Goal: Task Accomplishment & Management: Manage account settings

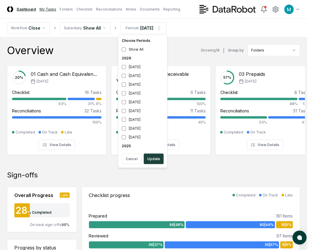
drag, startPoint x: 49, startPoint y: 8, endPoint x: 53, endPoint y: 8, distance: 4.1
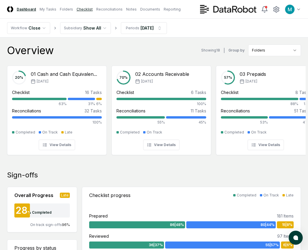
click at [82, 10] on link "Checklist" at bounding box center [84, 9] width 16 height 5
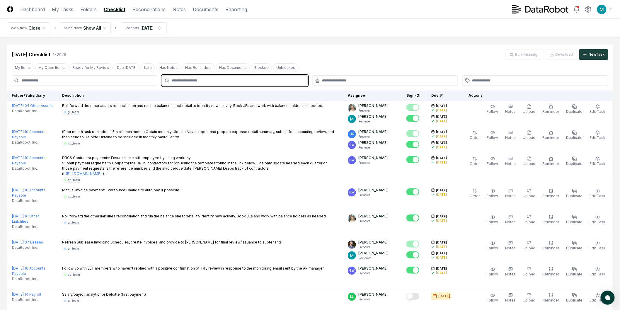
click at [214, 81] on input "text" at bounding box center [238, 80] width 132 height 5
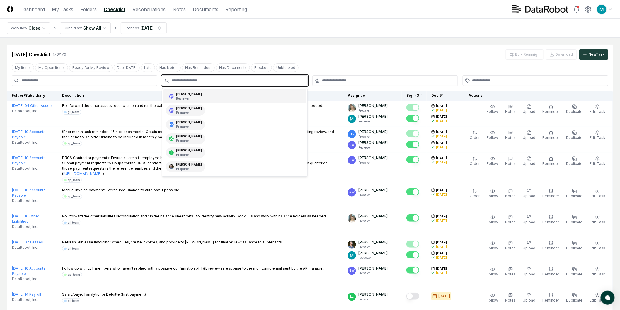
scroll to position [33, 0]
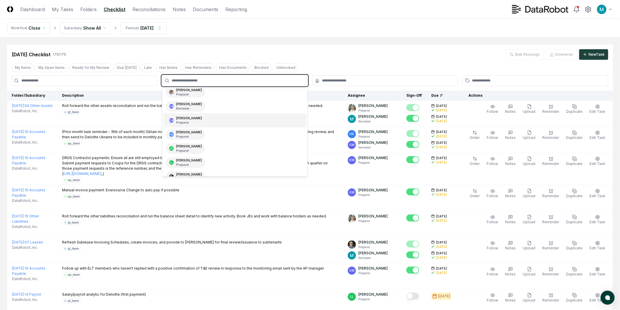
click at [203, 117] on div "GW [PERSON_NAME]Preparer" at bounding box center [235, 120] width 143 height 14
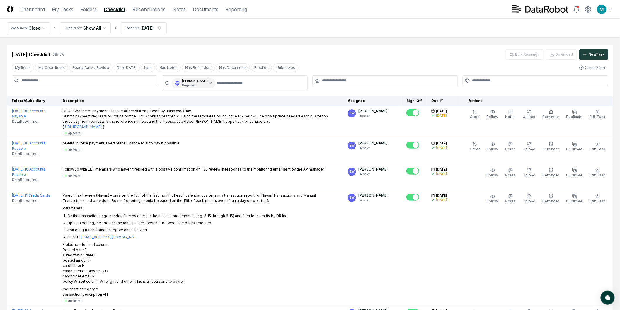
click at [312, 46] on div "[DATE] Checklist 28 / 176 Bulk Reassign Download New Task" at bounding box center [310, 52] width 606 height 15
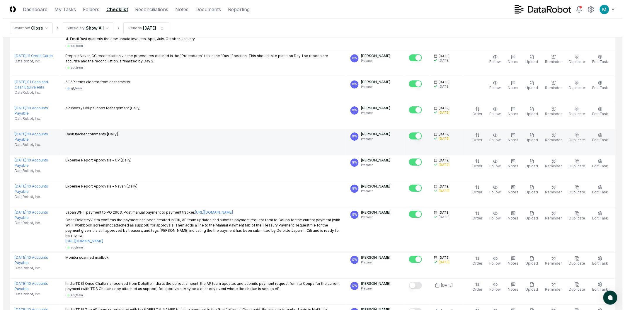
scroll to position [716, 0]
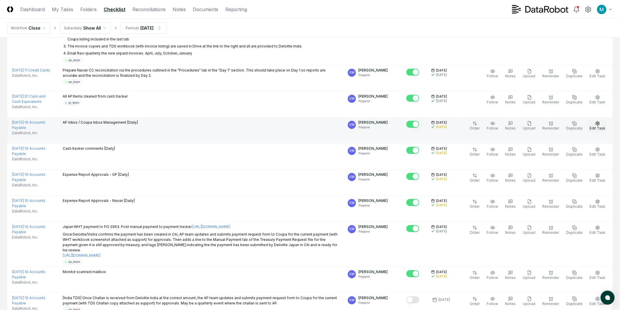
click at [312, 121] on icon "button" at bounding box center [597, 123] width 5 height 5
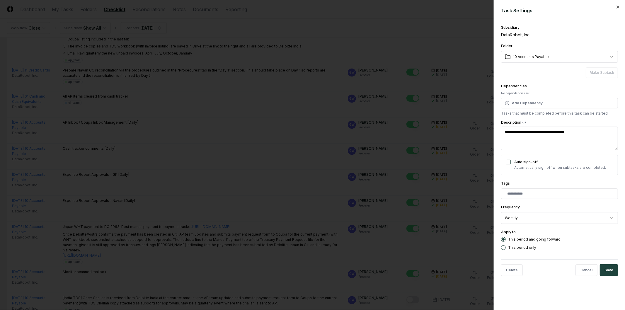
type textarea "*"
click at [263, 149] on div at bounding box center [312, 155] width 625 height 310
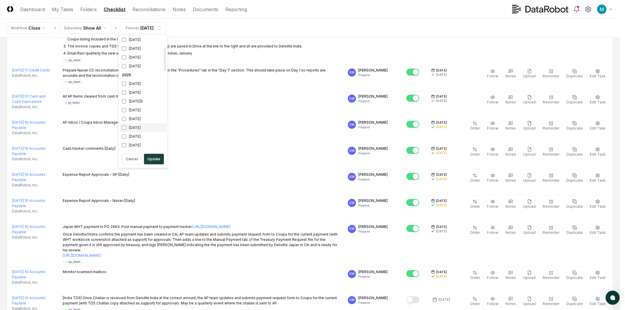
scroll to position [98, 0]
click at [132, 83] on div "[DATE]" at bounding box center [143, 83] width 47 height 9
click at [133, 77] on div "[DATE]5" at bounding box center [143, 75] width 47 height 9
click at [154, 159] on button "Update" at bounding box center [154, 159] width 20 height 11
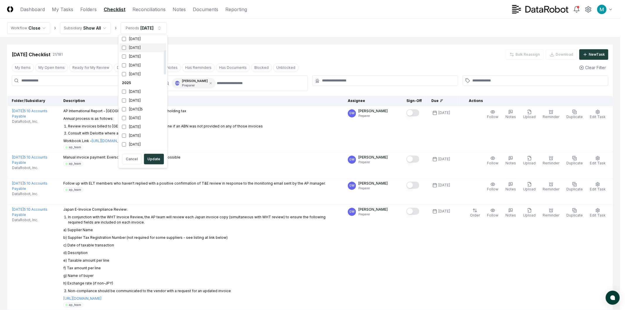
scroll to position [65, 0]
click at [142, 107] on div "[DATE]5" at bounding box center [143, 107] width 47 height 9
click at [143, 99] on div "[DATE]" at bounding box center [143, 98] width 47 height 9
click at [154, 162] on button "Update" at bounding box center [154, 159] width 20 height 11
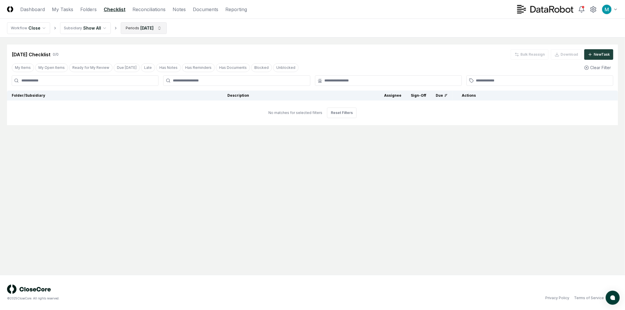
click at [142, 28] on html "CloseCore Dashboard My Tasks Folders Checklist Reconciliations Notes Documents …" at bounding box center [312, 155] width 625 height 310
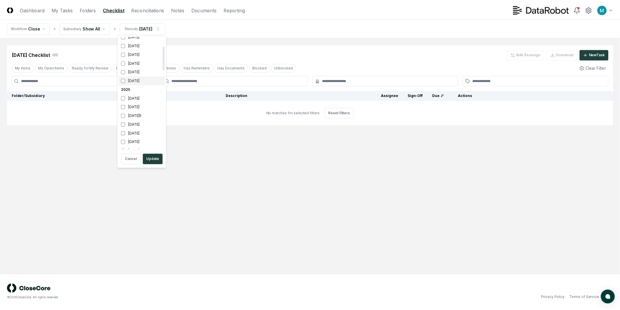
scroll to position [65, 0]
click at [139, 96] on div "[DATE]" at bounding box center [143, 98] width 47 height 9
click at [143, 105] on div "[DATE]5" at bounding box center [143, 107] width 47 height 9
click at [157, 157] on button "Update" at bounding box center [154, 159] width 20 height 11
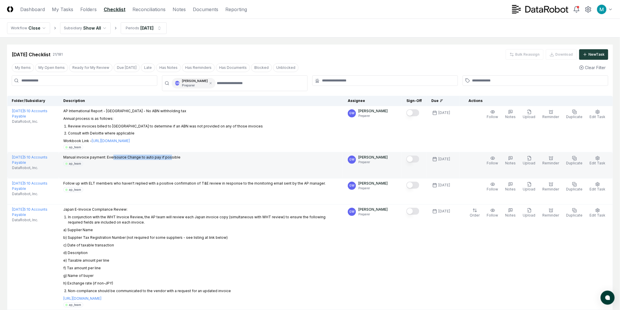
drag, startPoint x: 112, startPoint y: 156, endPoint x: 169, endPoint y: 159, distance: 57.8
click at [168, 159] on p "Manual invoice payment: Eversource Change to auto pay if possible" at bounding box center [121, 157] width 117 height 5
click at [169, 159] on p "Manual invoice payment: Eversource Change to auto pay if possible" at bounding box center [121, 157] width 117 height 5
drag, startPoint x: 117, startPoint y: 159, endPoint x: 161, endPoint y: 159, distance: 44.3
click at [161, 158] on p "Manual invoice payment: Eversource Change to auto pay if possible" at bounding box center [121, 157] width 117 height 5
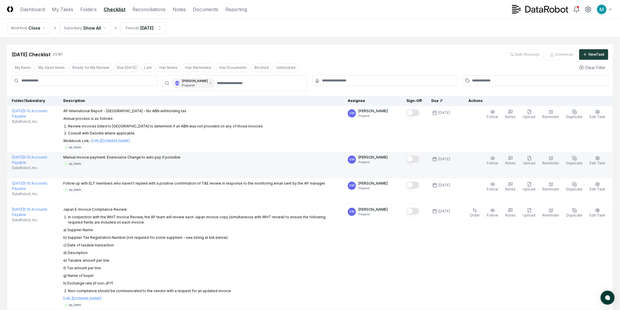
click at [162, 159] on p "Manual invoice payment: Eversource Change to auto pay if possible" at bounding box center [121, 157] width 117 height 5
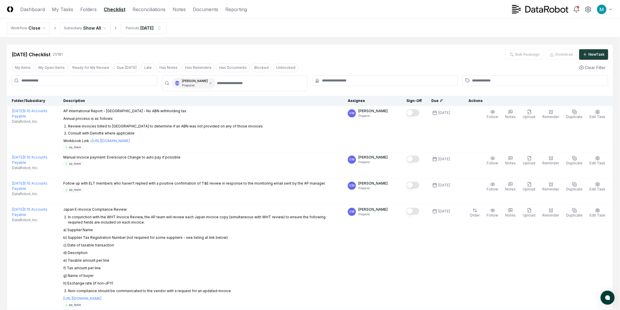
click at [312, 53] on div "[DATE]25 Checklist 21 / 181 Bulk Reassign Download New Task" at bounding box center [310, 54] width 597 height 11
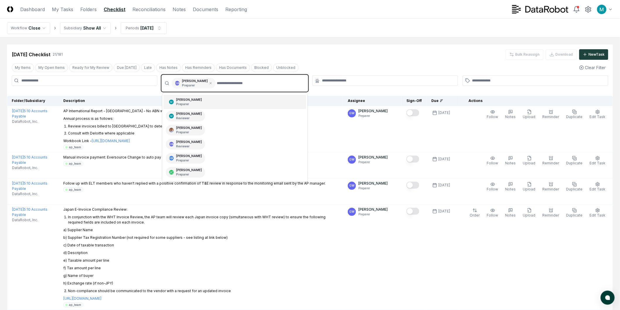
drag, startPoint x: 203, startPoint y: 84, endPoint x: 186, endPoint y: 86, distance: 17.7
drag, startPoint x: 186, startPoint y: 86, endPoint x: 191, endPoint y: 52, distance: 34.7
click at [191, 52] on div "[DATE]25 Checklist 21 / 181 Bulk Reassign Download New Task" at bounding box center [310, 54] width 597 height 11
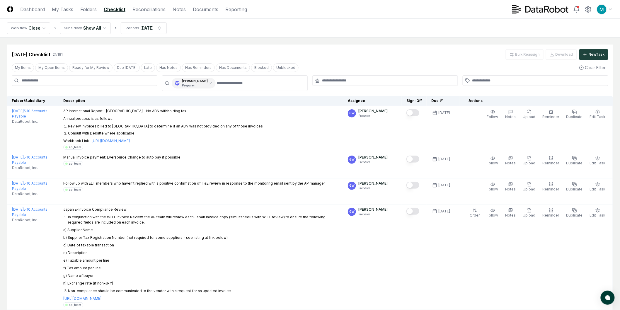
drag, startPoint x: 54, startPoint y: 49, endPoint x: 87, endPoint y: 51, distance: 32.9
click at [86, 52] on div "[DATE]25 Checklist 21 / 181 Bulk Reassign Download New Task" at bounding box center [310, 54] width 597 height 11
click at [87, 51] on div "[DATE]25 Checklist 21 / 181 Bulk Reassign Download New Task" at bounding box center [310, 54] width 597 height 11
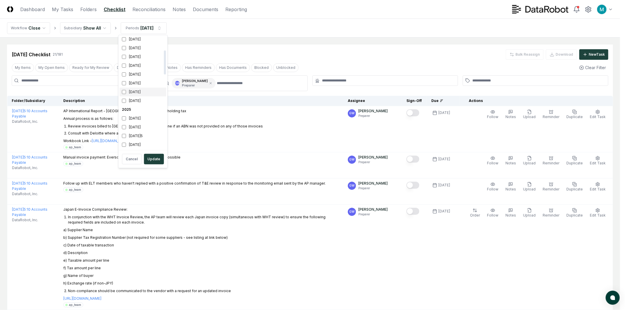
scroll to position [65, 0]
click at [137, 107] on div "[DATE]5" at bounding box center [143, 107] width 47 height 9
click at [139, 113] on div "[DATE]" at bounding box center [143, 116] width 47 height 9
click at [156, 154] on button "Update" at bounding box center [154, 159] width 20 height 11
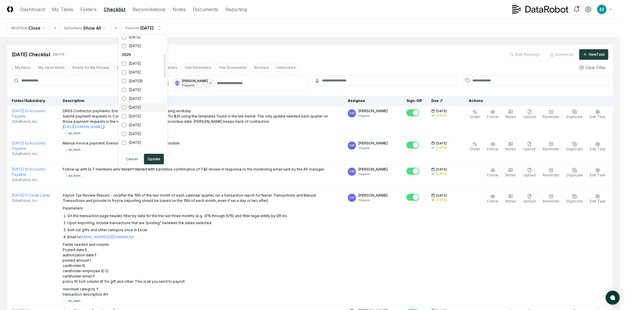
scroll to position [98, 0]
click at [142, 85] on div "[DATE]" at bounding box center [143, 83] width 47 height 9
click at [142, 77] on div "[DATE]5" at bounding box center [143, 75] width 47 height 9
click at [158, 160] on button "Update" at bounding box center [154, 159] width 20 height 11
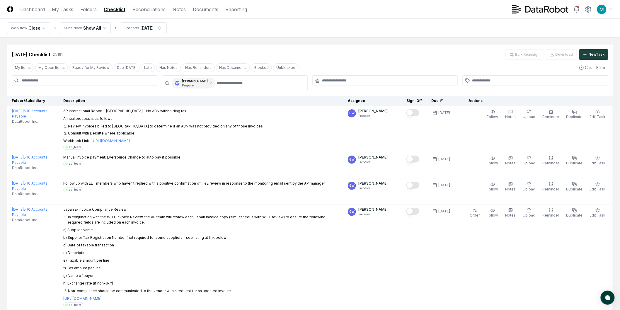
click at [312, 53] on div "[DATE]25 Checklist 21 / 181 Bulk Reassign Download New Task" at bounding box center [310, 54] width 597 height 11
click at [210, 84] on icon at bounding box center [211, 83] width 2 height 2
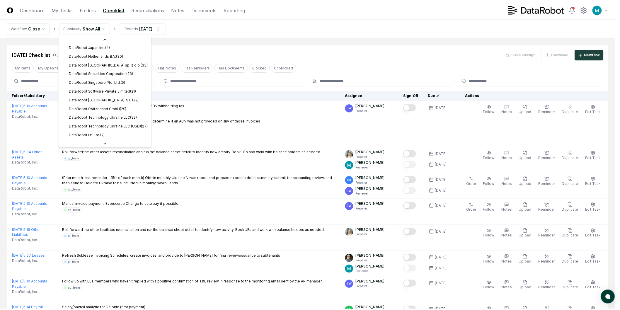
scroll to position [181, 0]
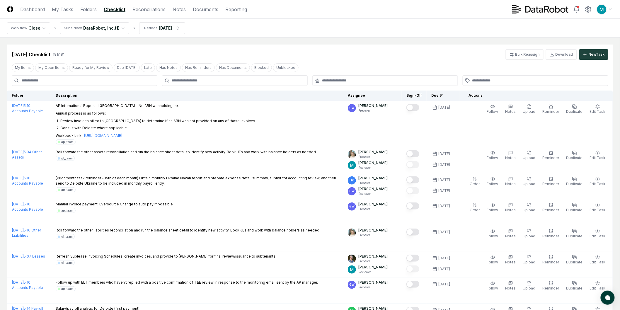
click at [312, 45] on div "[DATE] Checklist 181 / 181 Bulk Reassign Download New Task" at bounding box center [310, 52] width 606 height 15
click at [127, 85] on input at bounding box center [85, 80] width 146 height 11
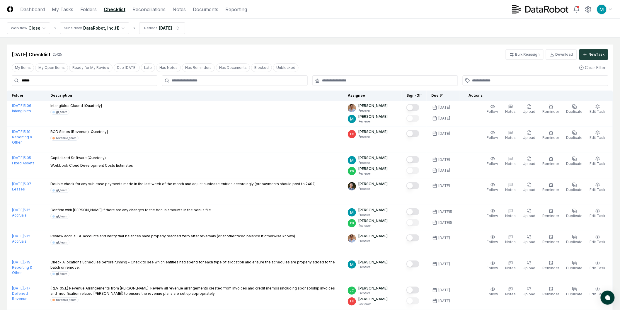
type input "******"
drag, startPoint x: 95, startPoint y: 79, endPoint x: 1, endPoint y: 83, distance: 93.9
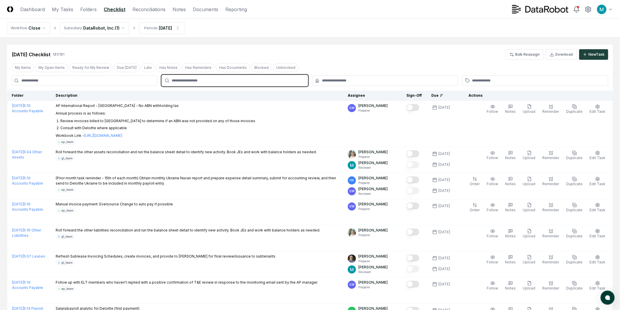
click at [244, 81] on input "text" at bounding box center [238, 80] width 132 height 5
type input "**"
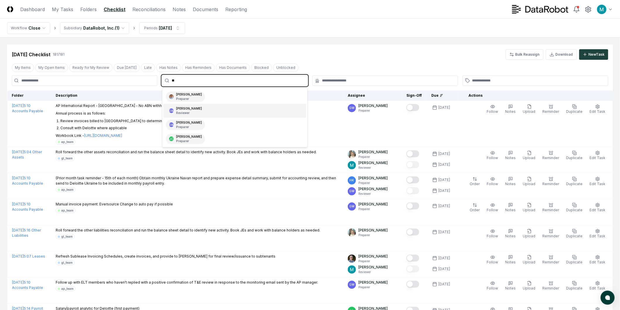
click at [240, 107] on div "GW [PERSON_NAME] Reviewer" at bounding box center [235, 111] width 143 height 14
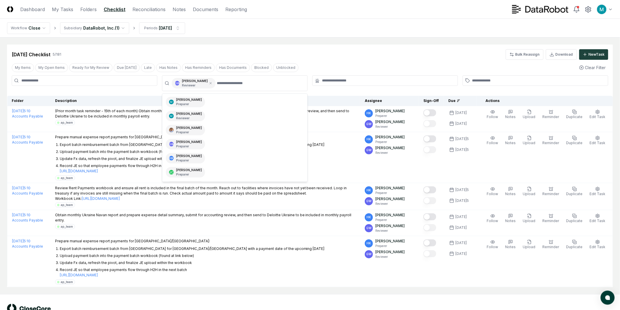
click at [312, 50] on div "[DATE] Checklist 5 / 181 Bulk Reassign Download New Task" at bounding box center [310, 54] width 597 height 11
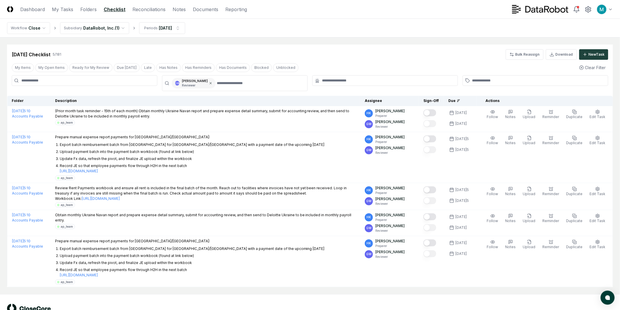
click at [209, 84] on icon at bounding box center [211, 83] width 4 height 4
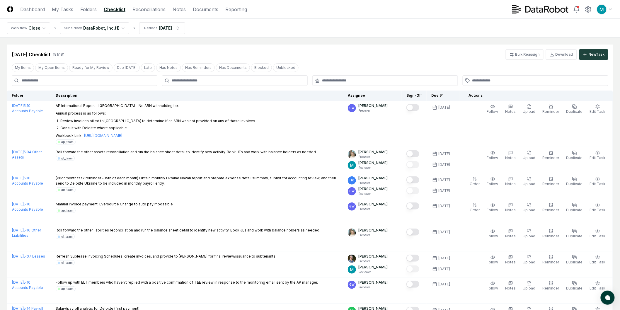
click at [312, 56] on button "Download" at bounding box center [561, 54] width 31 height 11
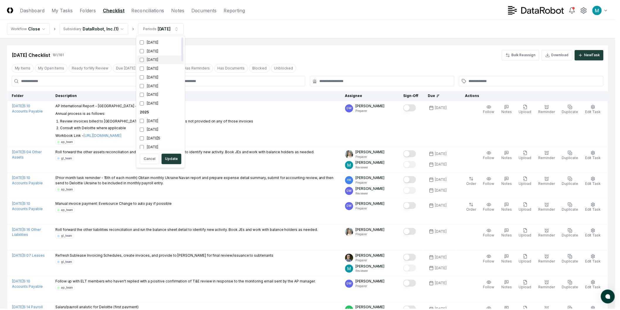
scroll to position [65, 0]
click at [153, 104] on div "[DATE]5" at bounding box center [162, 107] width 47 height 9
click at [160, 118] on div "[DATE]" at bounding box center [162, 116] width 47 height 9
click at [180, 158] on button "Update" at bounding box center [173, 159] width 20 height 11
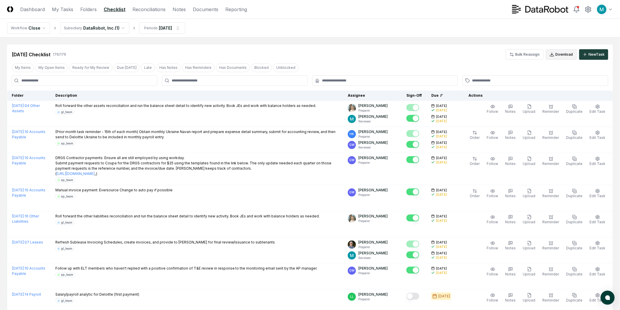
click at [312, 51] on button "Download" at bounding box center [561, 54] width 31 height 11
click at [91, 47] on div "[DATE] Checklist 176 / 176 Bulk Reassign Download New Task" at bounding box center [310, 52] width 606 height 15
click at [312, 57] on div "[DATE] Checklist 176 / 176 Bulk Reassign Download New Task" at bounding box center [310, 54] width 597 height 11
click at [78, 51] on div "[DATE] Checklist 176 / 176 Bulk Reassign Download New Task" at bounding box center [310, 54] width 597 height 11
click at [90, 10] on link "Folders" at bounding box center [88, 9] width 16 height 7
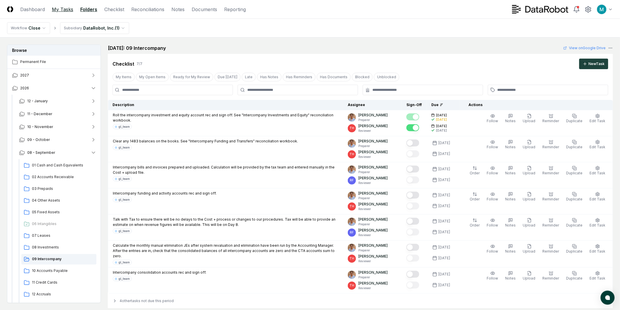
click at [68, 12] on link "My Tasks" at bounding box center [62, 9] width 21 height 7
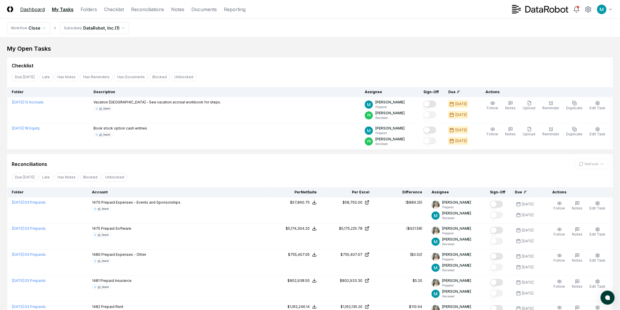
click at [35, 10] on link "Dashboard" at bounding box center [32, 9] width 25 height 7
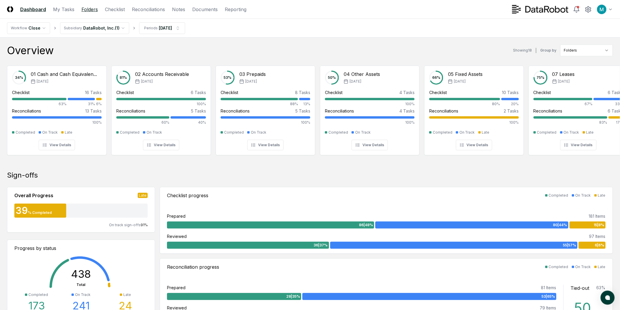
click at [85, 10] on link "Folders" at bounding box center [89, 9] width 16 height 7
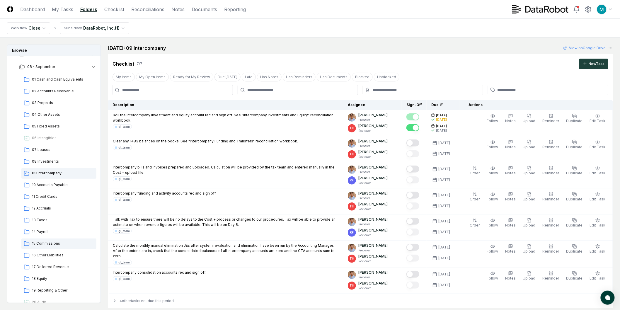
scroll to position [98, 0]
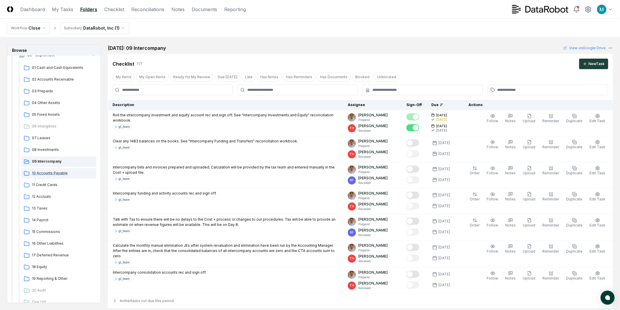
click at [59, 173] on span "10 Accounts Payable" at bounding box center [63, 173] width 62 height 5
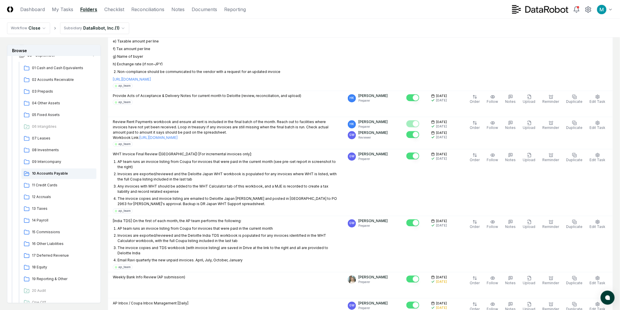
scroll to position [553, 0]
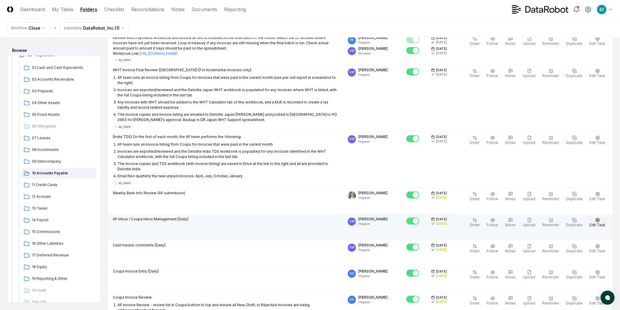
click at [312, 223] on span "Edit Task" at bounding box center [598, 225] width 16 height 4
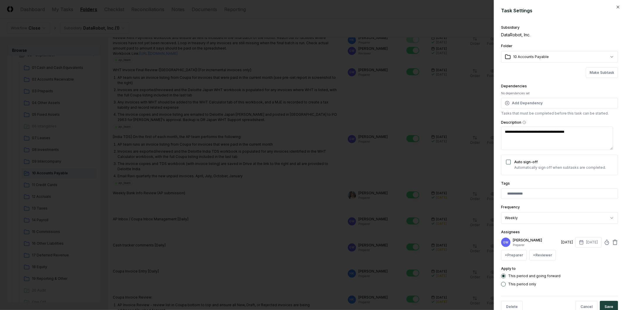
type textarea "*"
click at [280, 188] on div at bounding box center [312, 155] width 625 height 310
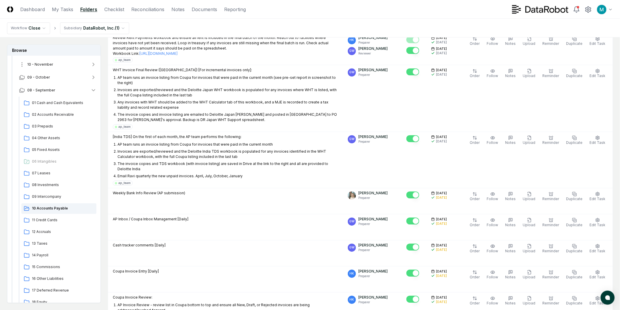
scroll to position [33, 0]
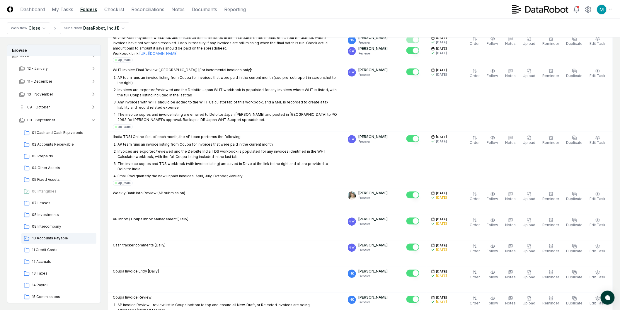
click at [49, 106] on button "09 - October" at bounding box center [57, 107] width 87 height 13
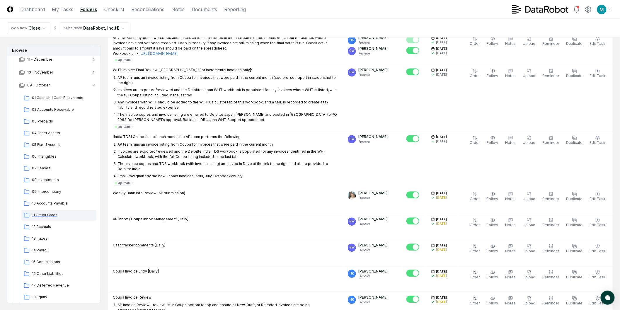
scroll to position [65, 0]
click at [51, 191] on span "10 Accounts Payable" at bounding box center [63, 192] width 62 height 5
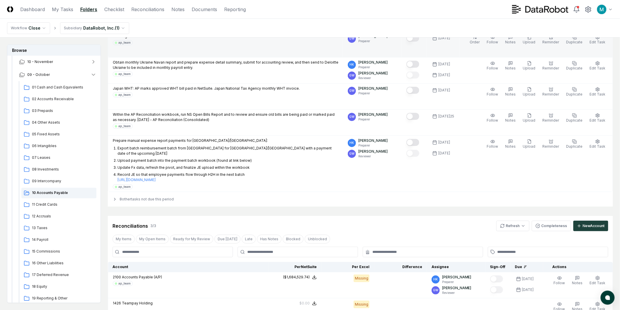
scroll to position [846, 0]
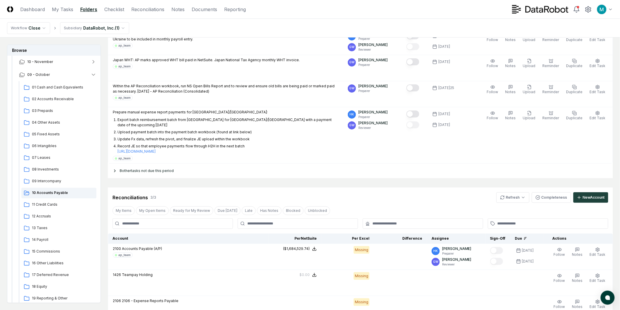
click at [160, 164] on div "8 other tasks not due this period" at bounding box center [360, 171] width 505 height 15
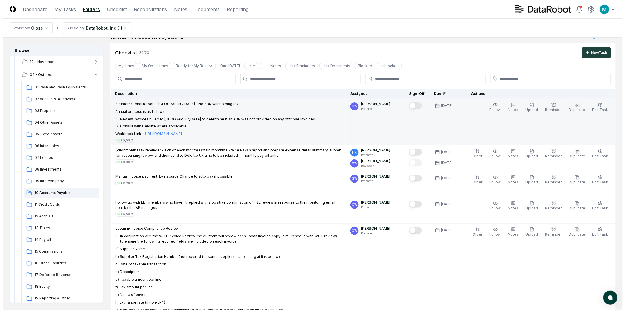
scroll to position [0, 0]
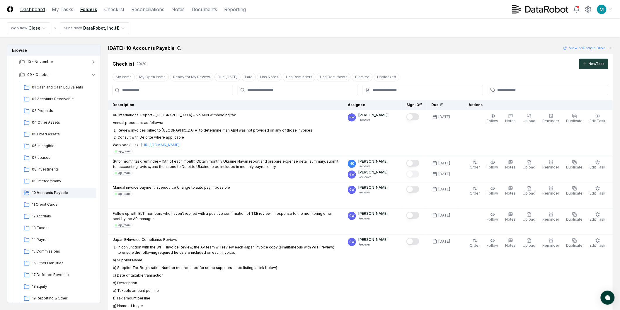
click at [24, 11] on link "Dashboard" at bounding box center [32, 9] width 25 height 7
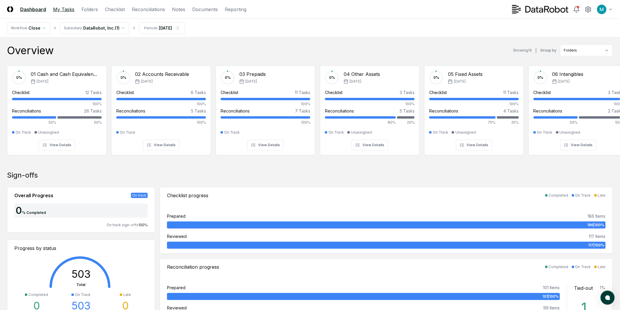
click at [67, 8] on link "My Tasks" at bounding box center [63, 9] width 21 height 7
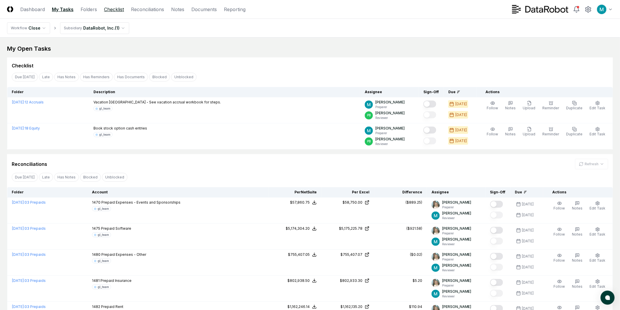
click at [109, 9] on link "Checklist" at bounding box center [114, 9] width 20 height 7
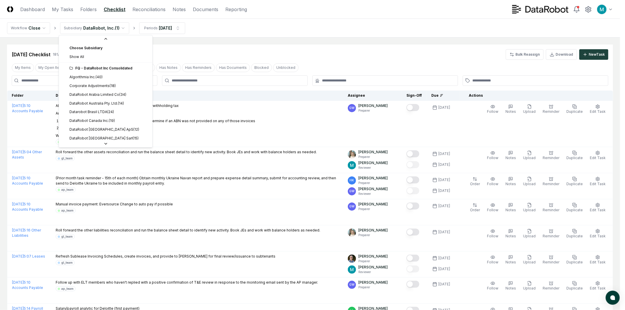
scroll to position [161, 0]
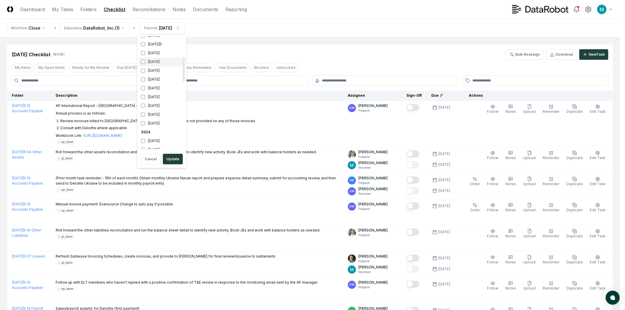
scroll to position [98, 0]
click at [158, 72] on div "[DATE]5" at bounding box center [162, 75] width 47 height 9
click at [157, 81] on div "[DATE]" at bounding box center [162, 83] width 47 height 9
click at [174, 159] on button "Update" at bounding box center [173, 159] width 20 height 11
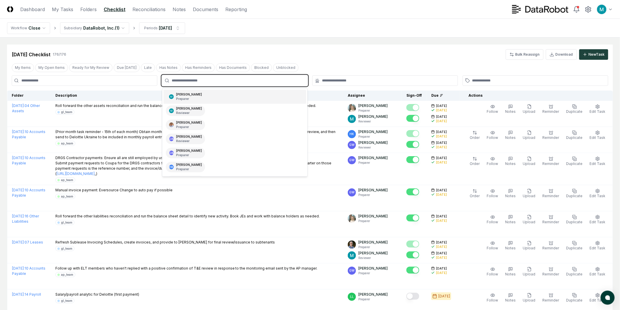
click at [198, 80] on input "text" at bounding box center [238, 80] width 132 height 5
type input "****"
click at [210, 94] on div "GW [PERSON_NAME] Reviewer" at bounding box center [235, 97] width 143 height 14
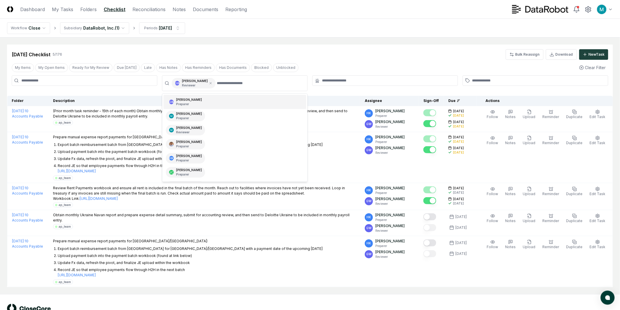
click at [312, 49] on div "[DATE] Checklist 5 / 176 Bulk Reassign Download New Task" at bounding box center [310, 52] width 606 height 15
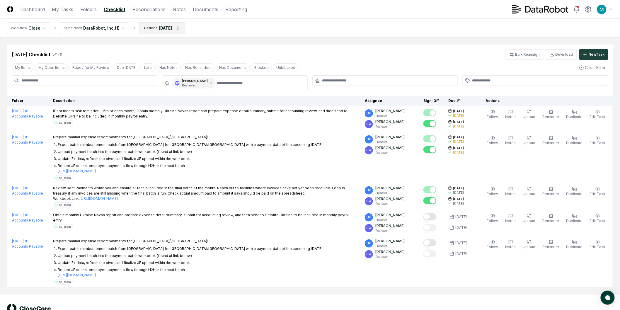
click at [168, 27] on html "CloseCore Dashboard My Tasks Folders Checklist Reconciliations Notes Documents …" at bounding box center [310, 164] width 620 height 329
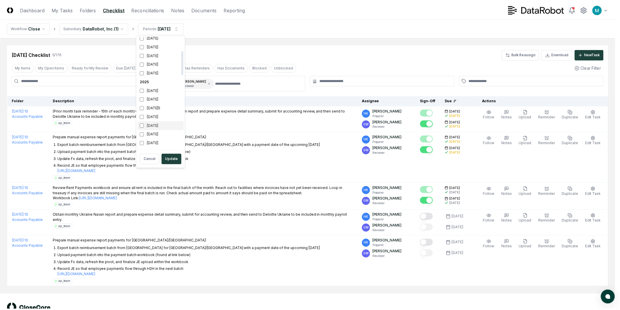
scroll to position [65, 0]
click at [160, 115] on div "[DATE]" at bounding box center [162, 116] width 47 height 9
click at [160, 107] on div "[DATE]5" at bounding box center [162, 107] width 47 height 9
click at [175, 159] on button "Update" at bounding box center [173, 159] width 20 height 11
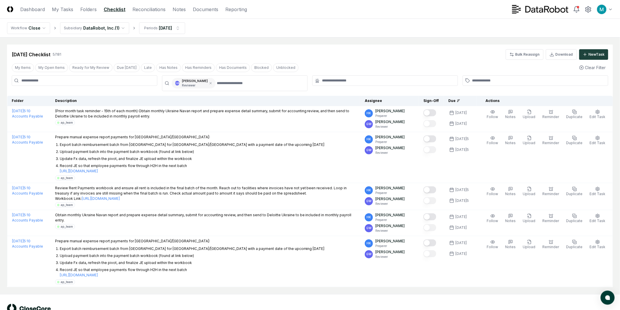
click at [204, 83] on div "GW [PERSON_NAME] Reviewer" at bounding box center [194, 83] width 44 height 11
click at [209, 82] on icon at bounding box center [211, 83] width 4 height 4
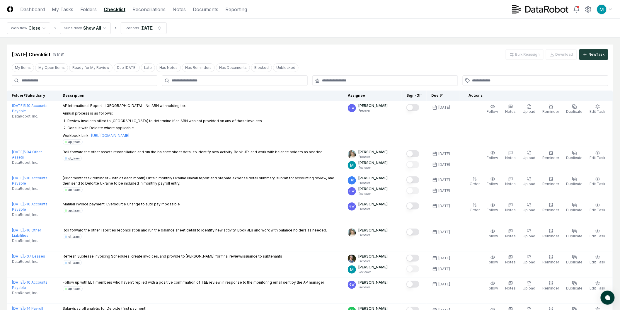
click at [192, 77] on div at bounding box center [235, 80] width 146 height 11
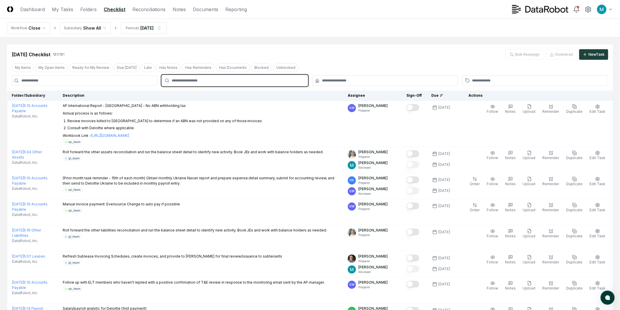
click at [193, 82] on input "text" at bounding box center [238, 80] width 132 height 5
type input "****"
click at [191, 98] on p "Reviewer" at bounding box center [189, 99] width 26 height 4
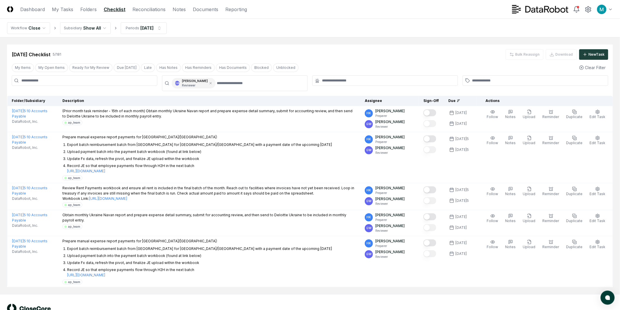
click at [225, 46] on div "[DATE] Checklist 5 / 181 Bulk Reassign Download New Task" at bounding box center [310, 52] width 606 height 15
drag, startPoint x: 48, startPoint y: 56, endPoint x: 72, endPoint y: 53, distance: 24.2
click at [72, 53] on div "[DATE] Checklist 5 / 181 Bulk Reassign Download New Task" at bounding box center [310, 54] width 597 height 11
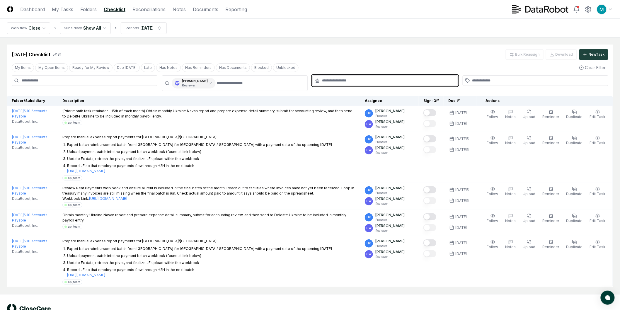
click at [312, 78] on input "text" at bounding box center [388, 80] width 132 height 5
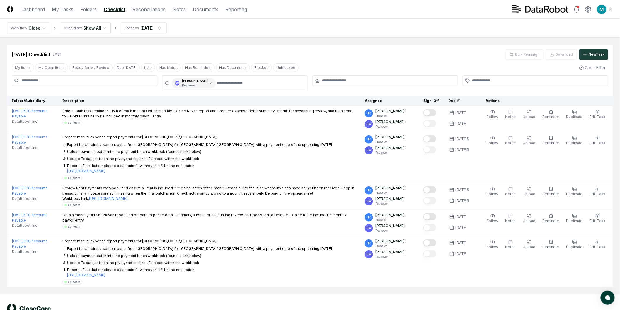
click at [312, 57] on div "[DATE] Checklist 5 / 181 Bulk Reassign Download New Task" at bounding box center [310, 54] width 597 height 11
click at [149, 28] on html "CloseCore Dashboard My Tasks Folders Checklist Reconciliations Notes Documents …" at bounding box center [310, 164] width 620 height 329
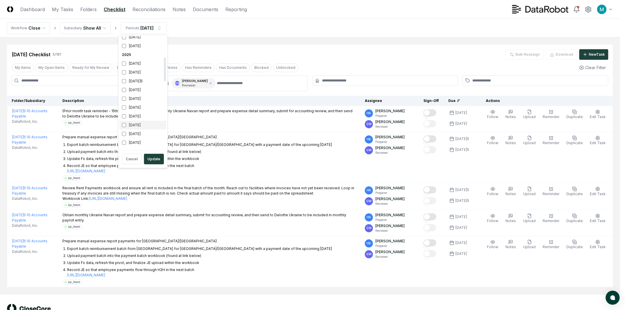
scroll to position [98, 0]
click at [137, 74] on div "[DATE]5" at bounding box center [143, 75] width 47 height 9
click at [140, 84] on div "[DATE]" at bounding box center [143, 83] width 47 height 9
click at [155, 159] on button "Update" at bounding box center [154, 159] width 20 height 11
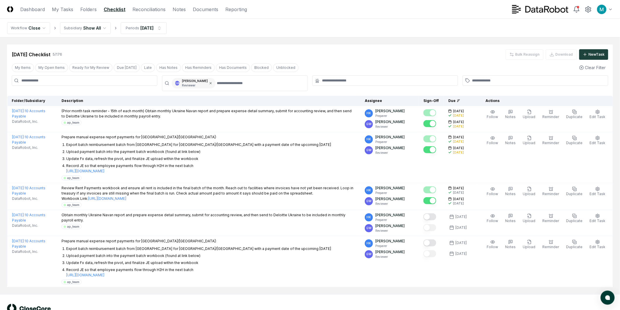
click at [209, 83] on icon at bounding box center [211, 83] width 4 height 4
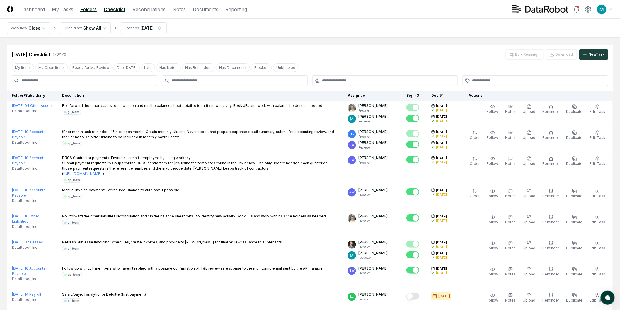
click at [87, 9] on link "Folders" at bounding box center [88, 9] width 16 height 7
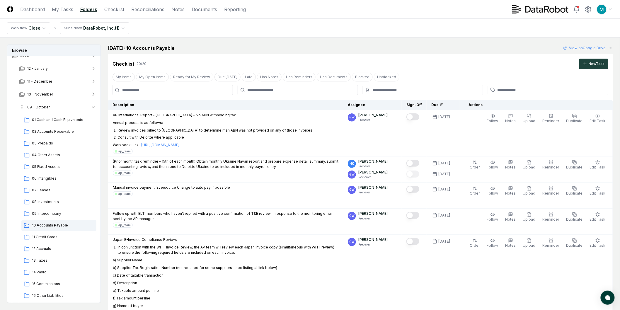
click at [93, 107] on icon "button" at bounding box center [94, 107] width 6 height 6
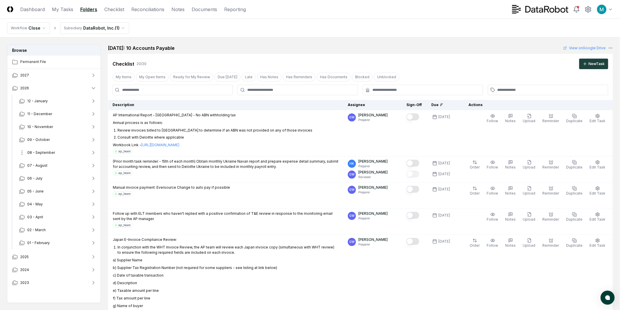
click at [54, 151] on button "08 - September" at bounding box center [57, 152] width 87 height 13
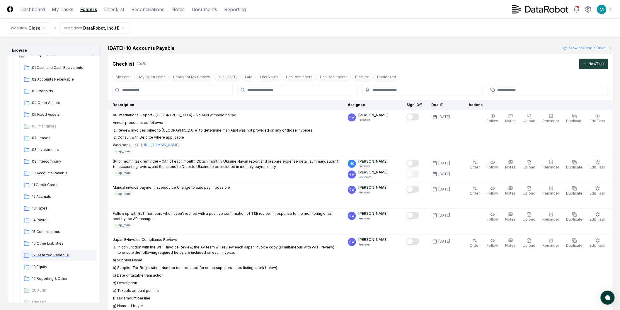
scroll to position [130, 0]
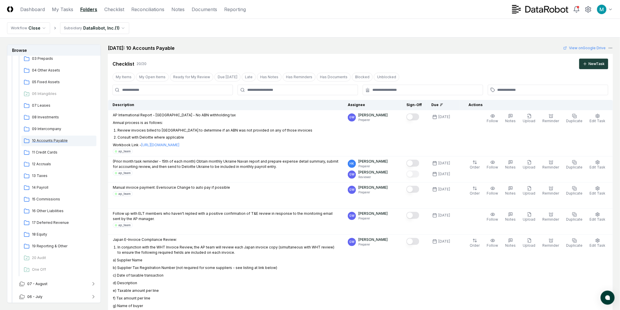
click at [69, 141] on span "10 Accounts Payable" at bounding box center [63, 140] width 62 height 5
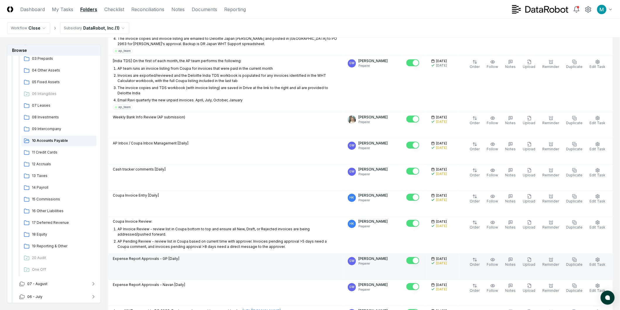
scroll to position [619, 0]
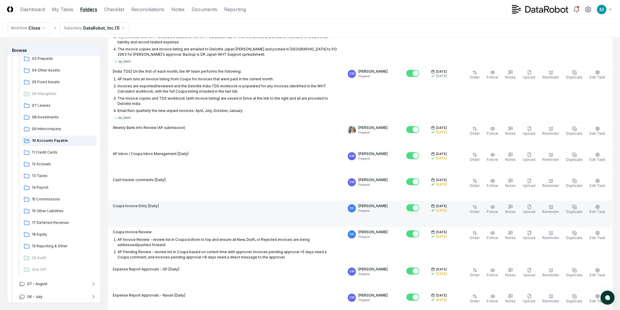
click at [192, 203] on div "Coupa Invoice Entry [Daily]" at bounding box center [226, 206] width 226 height 6
drag, startPoint x: 134, startPoint y: 181, endPoint x: 151, endPoint y: 180, distance: 17.0
click at [151, 203] on p "Coupa Invoice Entry [Daily]" at bounding box center [136, 205] width 46 height 5
click at [156, 203] on p "Coupa Invoice Entry [Daily]" at bounding box center [136, 205] width 46 height 5
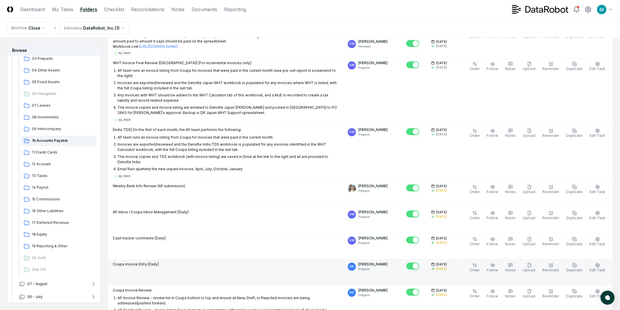
scroll to position [553, 0]
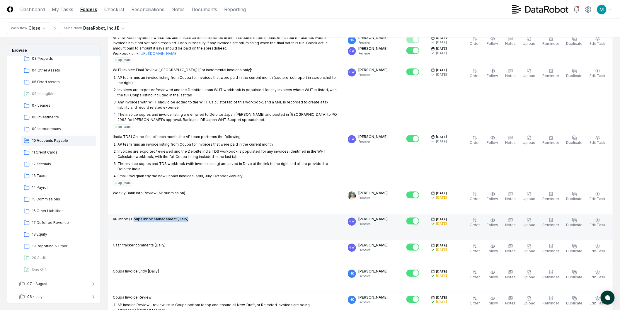
drag, startPoint x: 169, startPoint y: 191, endPoint x: 195, endPoint y: 192, distance: 26.7
click at [195, 217] on div "AP Inbox / Coupa Inbox Management [Daily]" at bounding box center [226, 220] width 226 height 6
drag, startPoint x: 156, startPoint y: 195, endPoint x: 193, endPoint y: 195, distance: 36.0
click at [191, 217] on div "AP Inbox / Coupa Inbox Management [Daily]" at bounding box center [226, 220] width 226 height 6
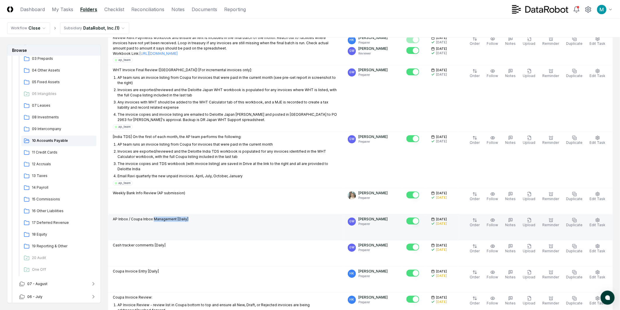
click at [193, 217] on div "AP Inbox / Coupa Inbox Management [Daily]" at bounding box center [226, 220] width 226 height 6
click at [274, 214] on td "AP Inbox / Coupa Inbox Management [Daily]" at bounding box center [225, 227] width 235 height 26
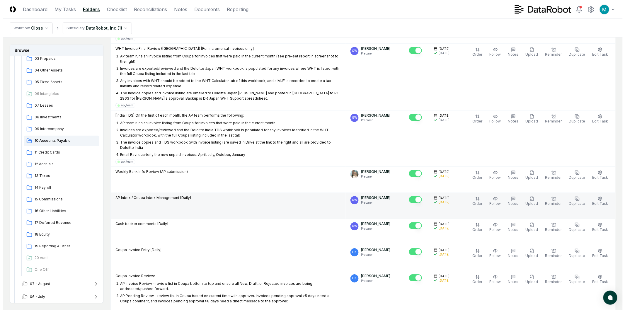
scroll to position [586, 0]
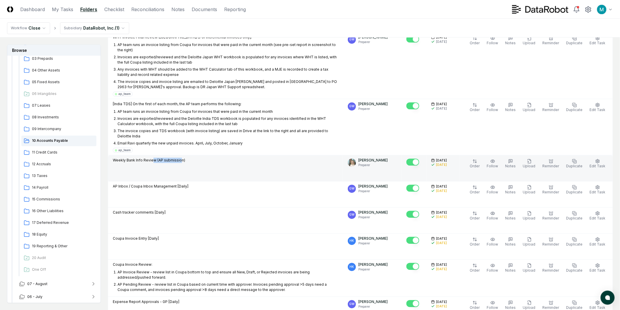
drag, startPoint x: 152, startPoint y: 135, endPoint x: 186, endPoint y: 136, distance: 33.7
click at [185, 158] on div "Weekly Bank Info Review (AP submission)" at bounding box center [226, 161] width 226 height 6
click at [186, 158] on div "Weekly Bank Info Review (AP submission)" at bounding box center [226, 161] width 226 height 6
click at [312, 164] on span "Edit Task" at bounding box center [598, 166] width 16 height 4
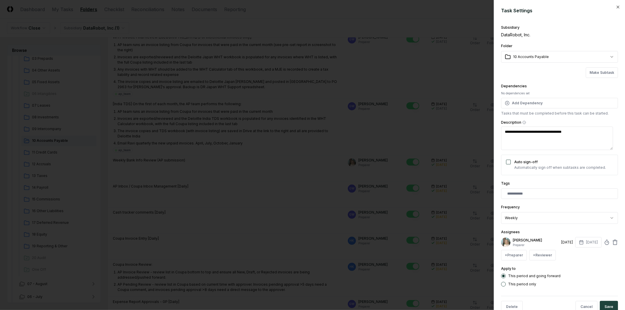
click at [312, 222] on div at bounding box center [312, 155] width 625 height 310
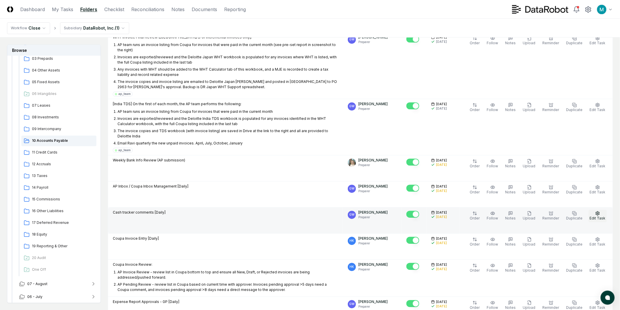
click at [312, 210] on button "Edit Task" at bounding box center [598, 216] width 18 height 12
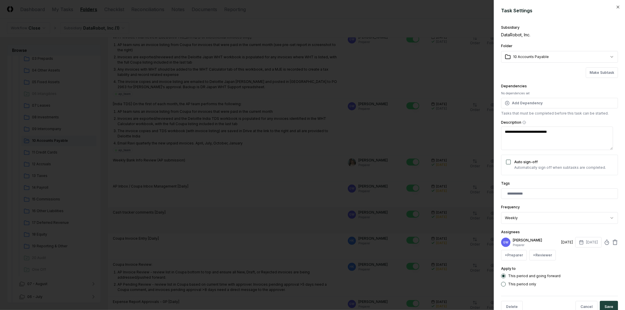
click at [312, 188] on div at bounding box center [559, 193] width 117 height 11
click at [312, 183] on div "Tags" at bounding box center [559, 189] width 117 height 19
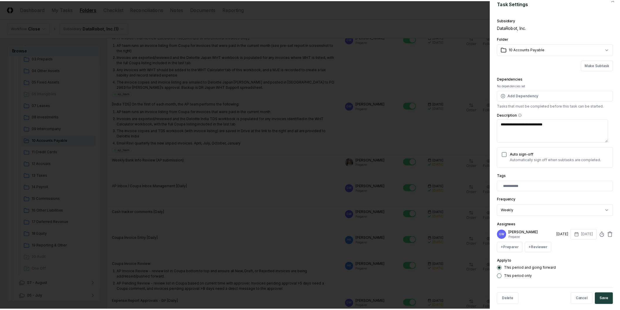
scroll to position [14, 0]
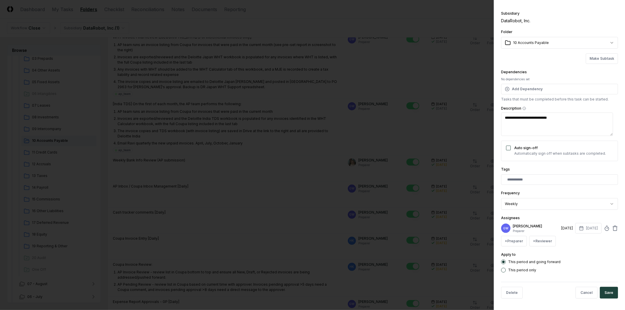
click at [312, 243] on div at bounding box center [312, 155] width 625 height 310
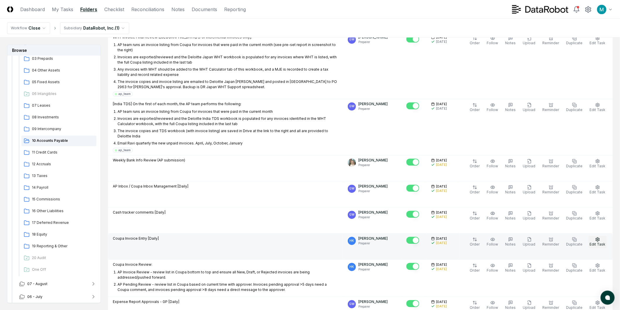
click at [312, 237] on icon "button" at bounding box center [597, 239] width 5 height 5
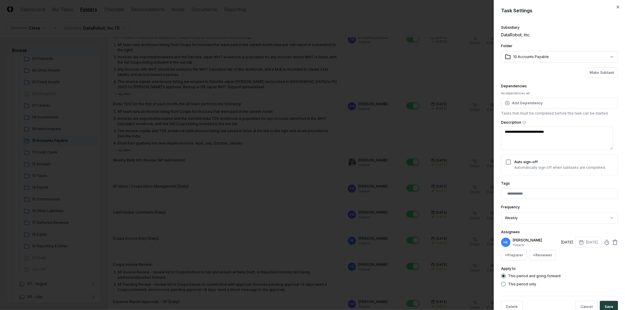
click at [312, 225] on div at bounding box center [312, 155] width 625 height 310
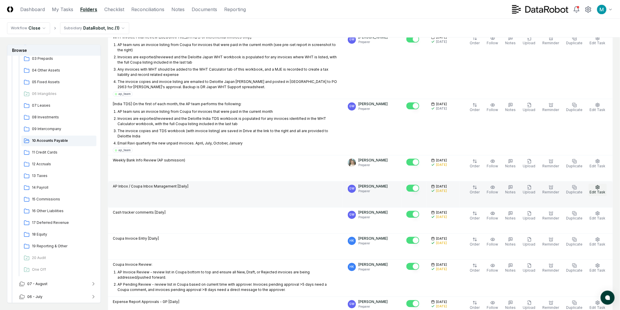
click at [312, 184] on button "Edit Task" at bounding box center [598, 190] width 18 height 12
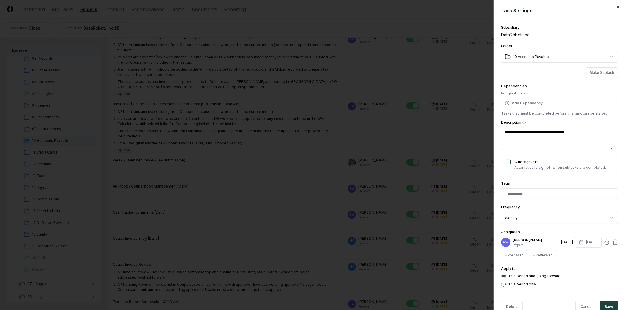
click at [312, 234] on div at bounding box center [312, 155] width 625 height 310
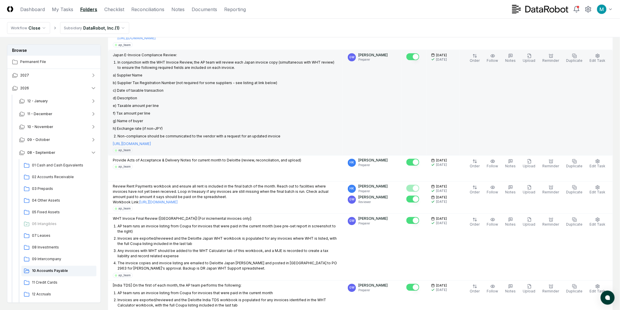
scroll to position [241, 0]
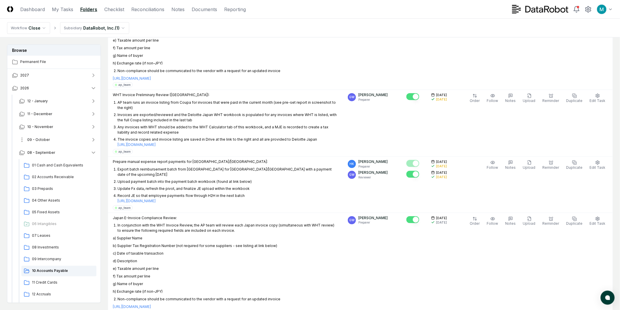
click at [60, 141] on button "09 - October" at bounding box center [57, 139] width 87 height 13
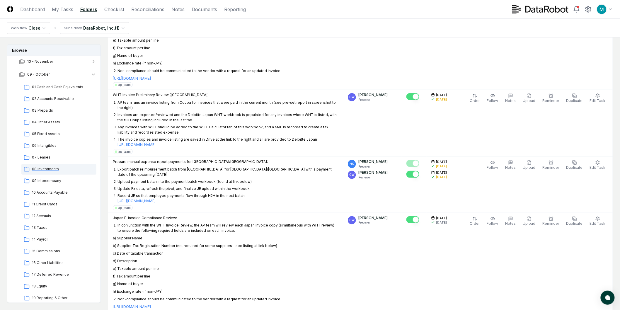
scroll to position [65, 0]
click at [57, 191] on span "10 Accounts Payable" at bounding box center [63, 192] width 62 height 5
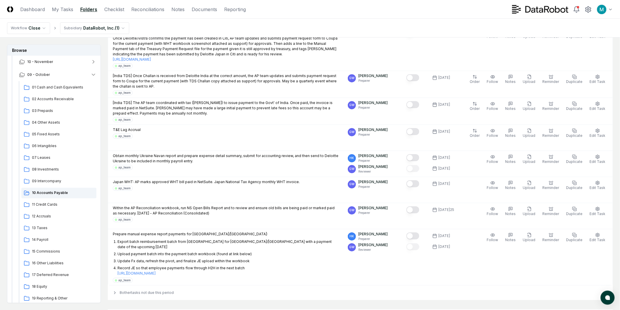
scroll to position [706, 0]
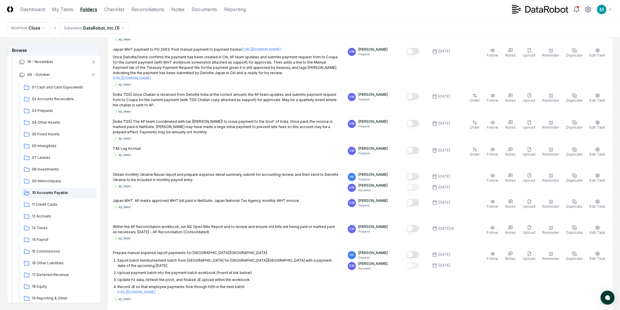
click at [181, 250] on div "8 other tasks not due this period" at bounding box center [360, 311] width 505 height 15
click at [179, 250] on div "8 other tasks not due this period" at bounding box center [360, 311] width 505 height 15
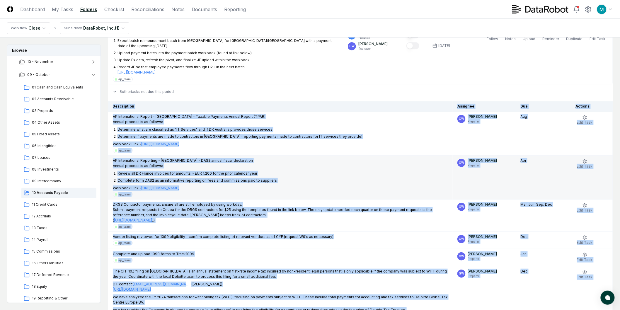
scroll to position [934, 0]
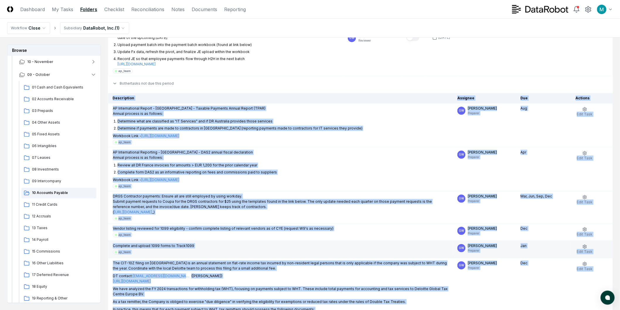
click at [261, 243] on p "Complete and upload 1099 forms to Track1099" at bounding box center [280, 245] width 335 height 5
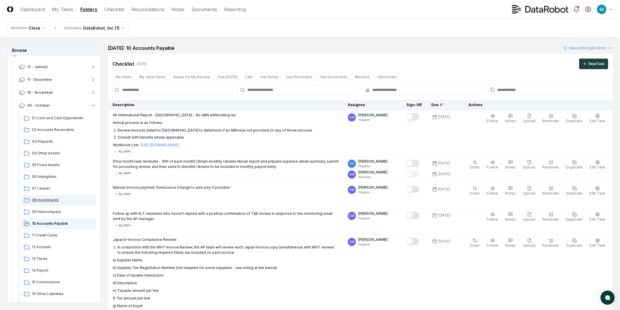
scroll to position [0, 0]
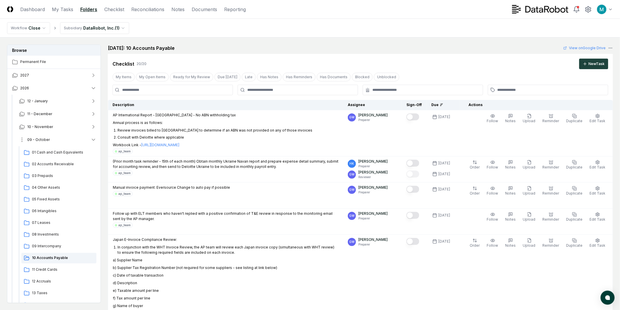
click at [58, 142] on button "09 - October" at bounding box center [57, 139] width 87 height 13
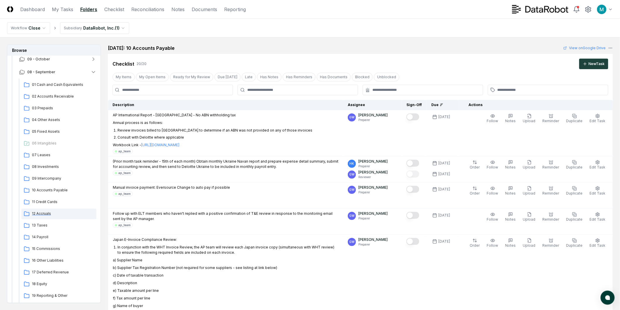
scroll to position [98, 0]
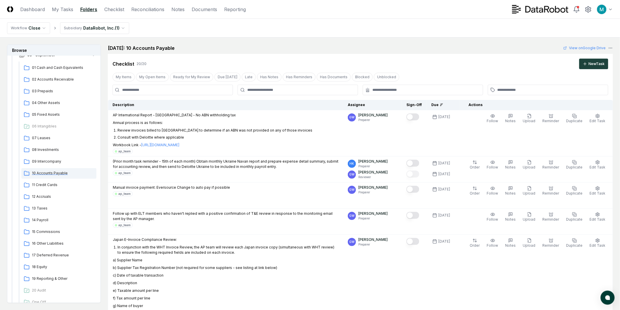
click at [57, 171] on span "10 Accounts Payable" at bounding box center [63, 173] width 62 height 5
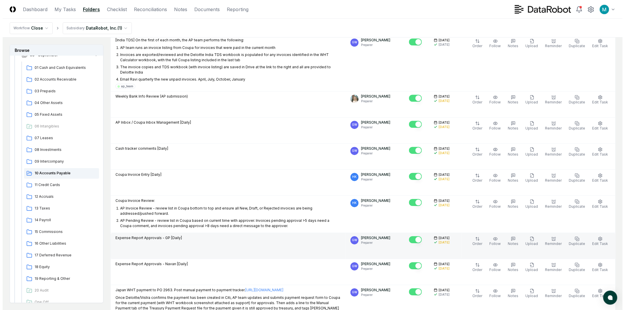
scroll to position [619, 0]
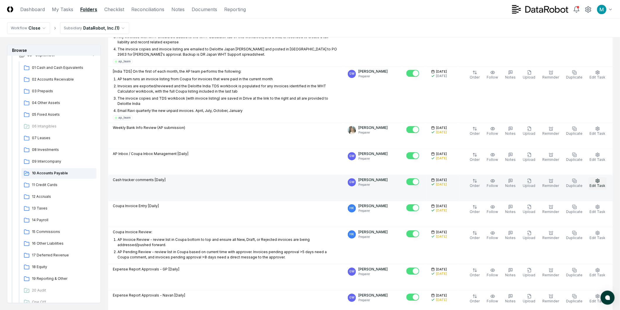
click at [312, 179] on icon "button" at bounding box center [598, 181] width 4 height 4
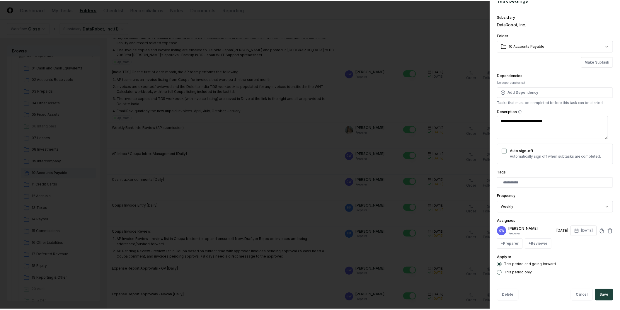
scroll to position [14, 0]
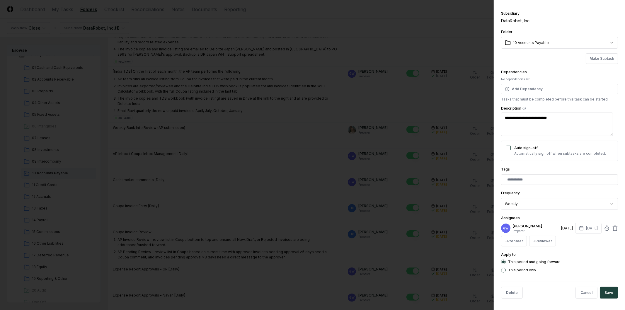
click at [312, 205] on body "CloseCore Dashboard My Tasks Folders Checklist Reconciliations Notes Documents …" at bounding box center [310, 144] width 620 height 1526
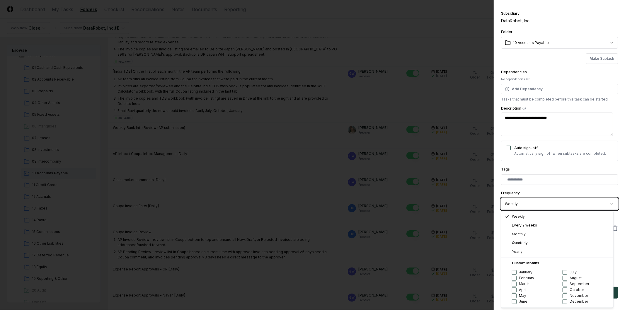
click at [204, 191] on div at bounding box center [312, 155] width 625 height 310
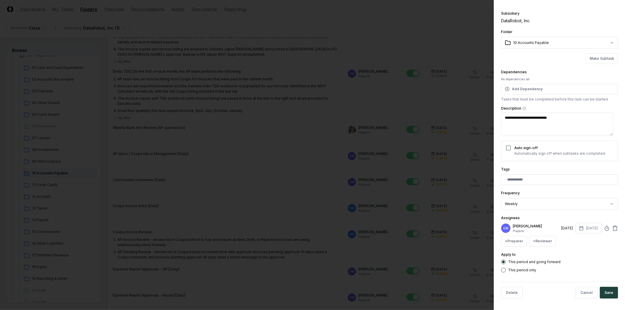
type textarea "*"
click at [204, 191] on div at bounding box center [312, 155] width 625 height 310
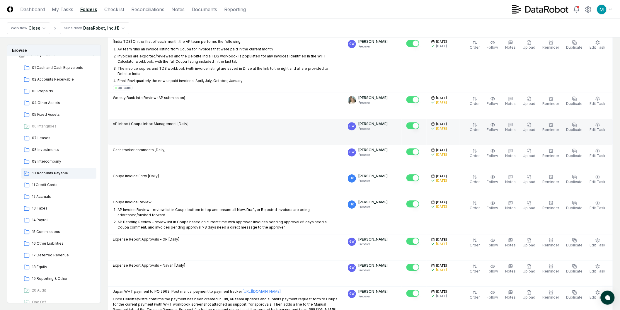
scroll to position [651, 0]
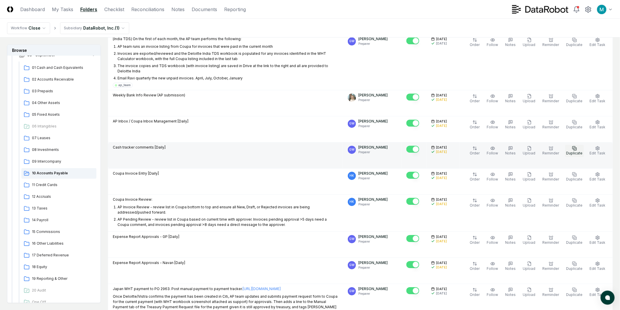
click at [312, 146] on icon "button" at bounding box center [574, 148] width 5 height 5
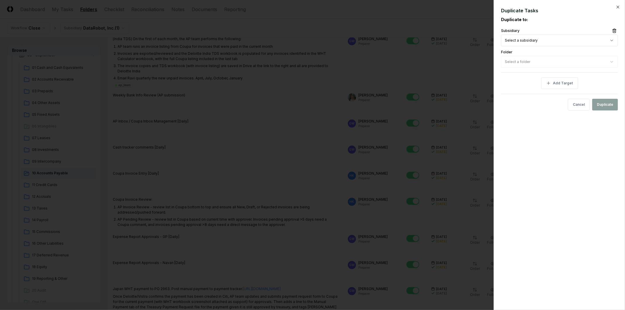
click at [312, 113] on div at bounding box center [312, 155] width 625 height 310
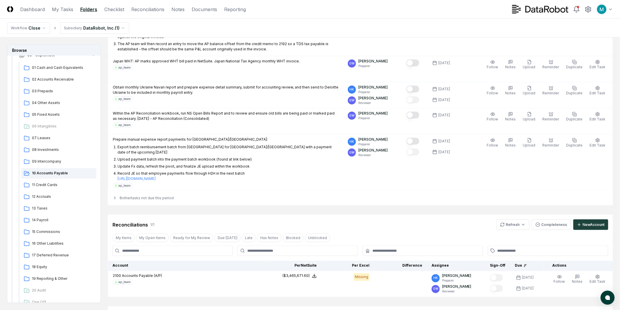
scroll to position [1186, 0]
